Goal: Task Accomplishment & Management: Manage account settings

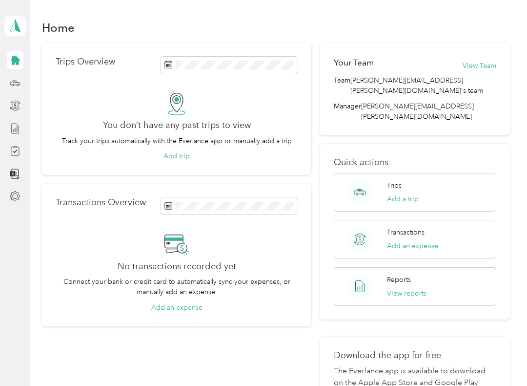
click at [14, 60] on icon at bounding box center [15, 60] width 9 height 9
click at [14, 195] on icon at bounding box center [15, 196] width 11 height 11
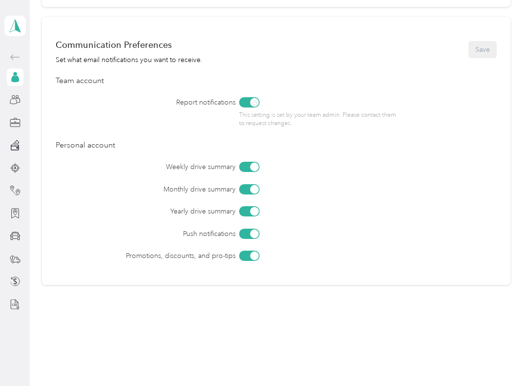
scroll to position [392, 0]
click at [478, 253] on div "Promotions, discounts, and pro-tips" at bounding box center [303, 256] width 387 height 10
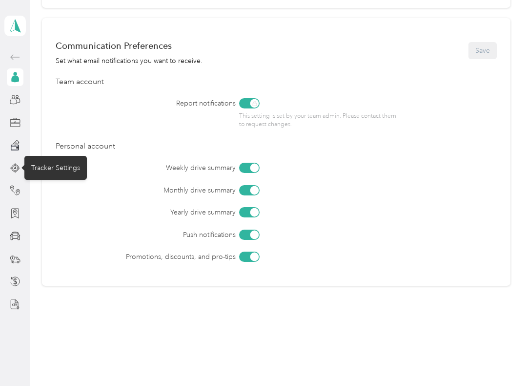
click at [48, 172] on div "Tracker Settings" at bounding box center [55, 168] width 63 height 24
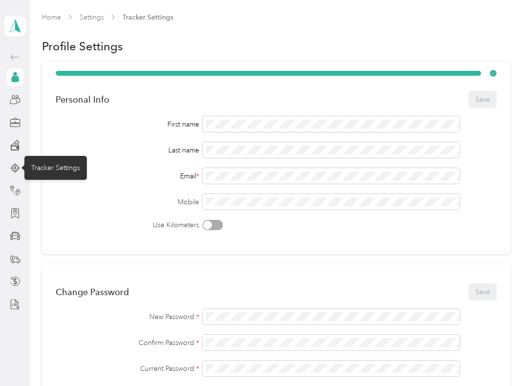
scroll to position [0, 0]
click at [150, 14] on span "Tracker Settings" at bounding box center [148, 17] width 51 height 10
click at [94, 17] on link "Settings" at bounding box center [92, 17] width 24 height 8
click at [96, 17] on link "Settings" at bounding box center [92, 17] width 24 height 8
